Goal: Find specific page/section: Find specific page/section

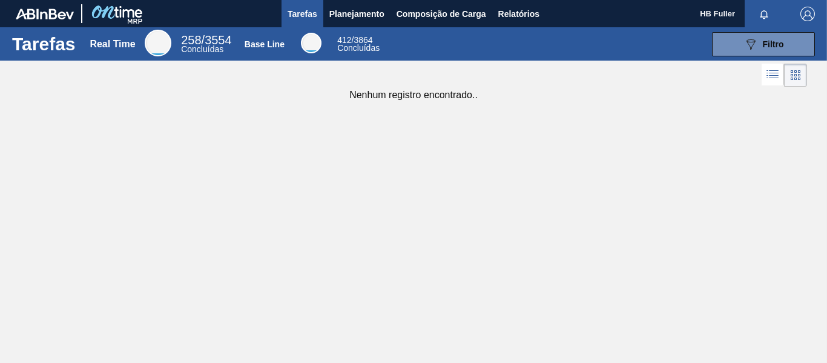
click at [372, 47] on span "Concluídas" at bounding box center [358, 48] width 42 height 10
click at [348, 42] on span "412" at bounding box center [344, 40] width 14 height 10
click at [213, 36] on span "258 / 3554" at bounding box center [206, 39] width 50 height 13
click at [378, 44] on span "Concluídas" at bounding box center [358, 48] width 42 height 10
click at [453, 18] on span "Composição de Carga" at bounding box center [442, 14] width 90 height 15
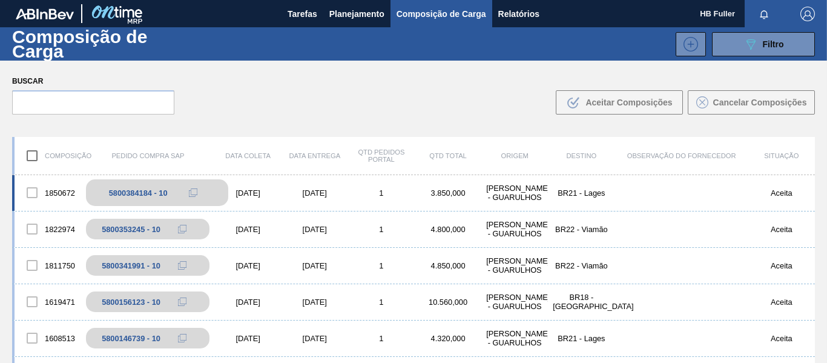
click at [170, 193] on div "5800384184 - 10" at bounding box center [157, 192] width 142 height 27
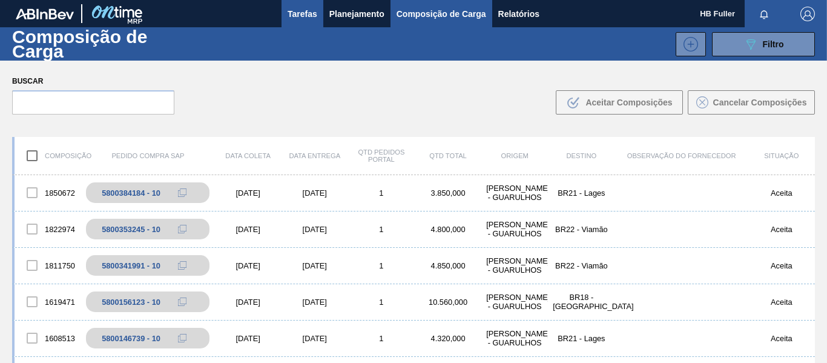
click at [293, 14] on span "Tarefas" at bounding box center [303, 14] width 30 height 15
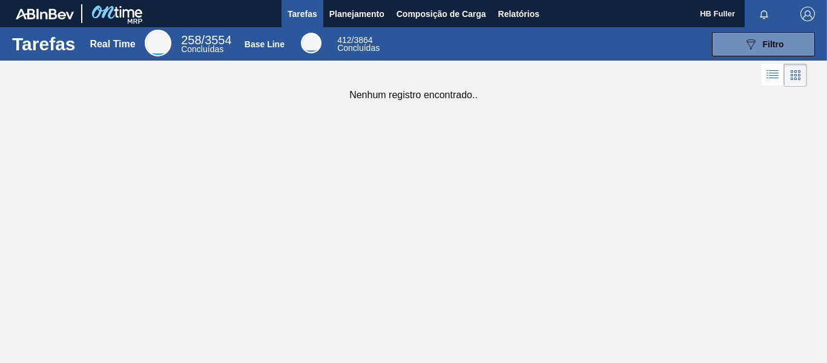
click at [765, 78] on li at bounding box center [773, 75] width 22 height 22
click at [794, 73] on icon at bounding box center [795, 74] width 15 height 15
click at [769, 73] on icon at bounding box center [772, 74] width 15 height 15
click at [675, 157] on div "Tarefas Real Time 258 / 3554 Concluídas Base Line 412 / 3864 Concluídas 089F7B8…" at bounding box center [413, 168] width 827 height 282
drag, startPoint x: 756, startPoint y: 0, endPoint x: 417, endPoint y: 300, distance: 452.5
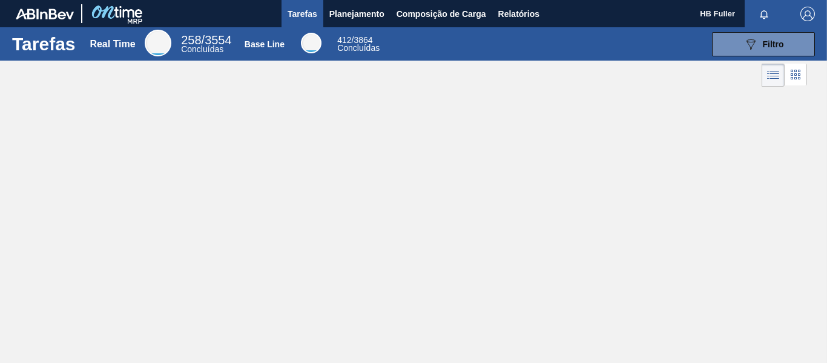
click at [415, 303] on div "Tarefas Real Time 258 / 3554 Concluídas Base Line 412 / 3864 Concluídas 089F7B8…" at bounding box center [413, 168] width 827 height 282
